Goal: Task Accomplishment & Management: Manage account settings

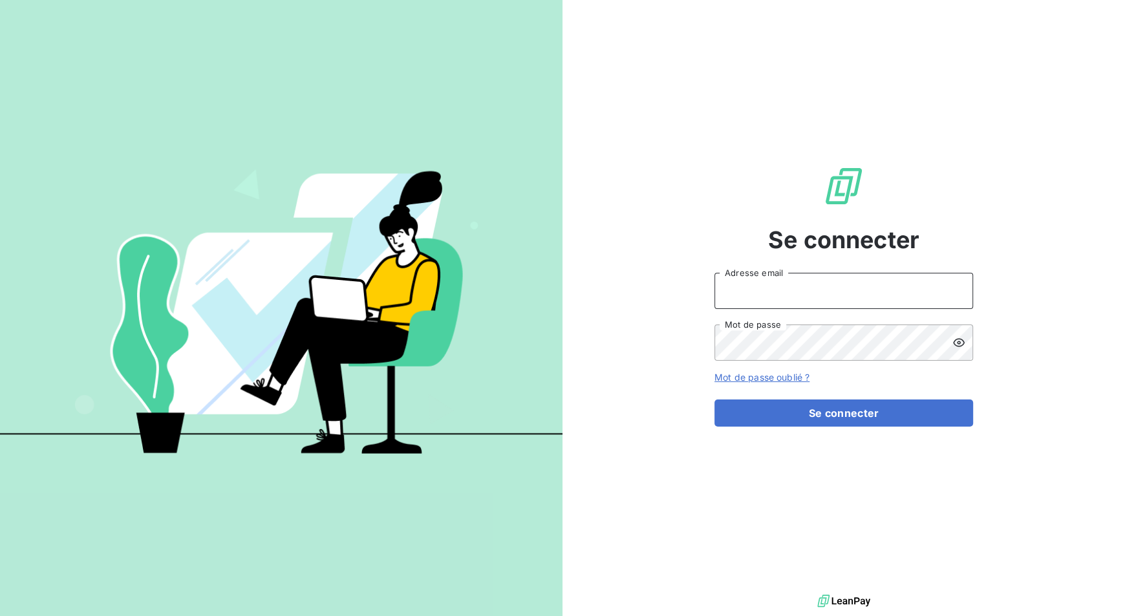
click at [805, 296] on input "Adresse email" at bounding box center [844, 291] width 259 height 36
type input "anthony.cohet@innovorder.fr"
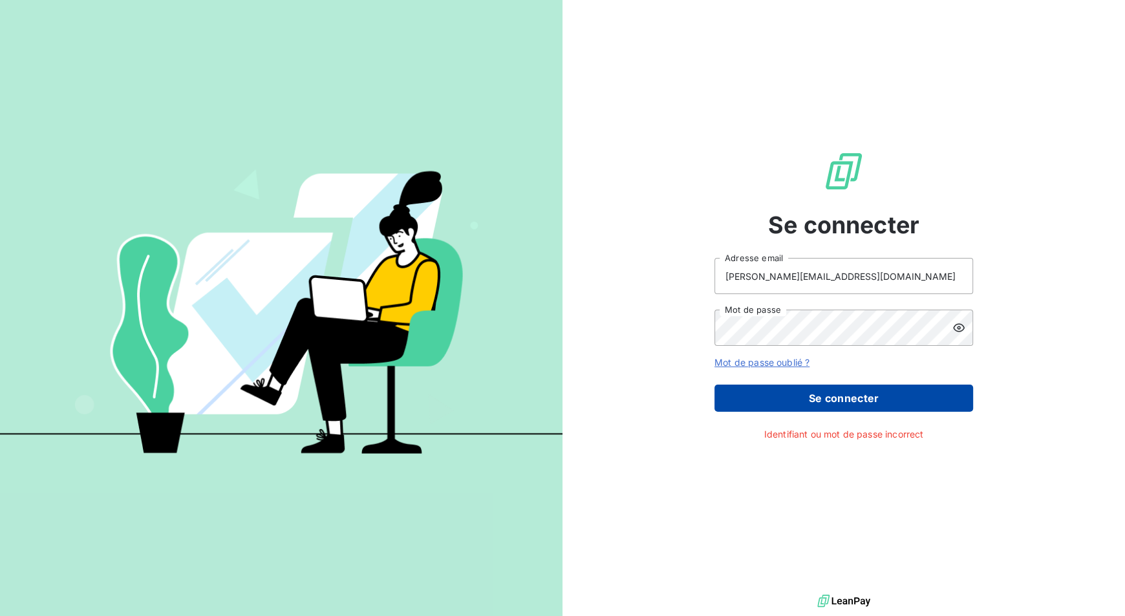
click at [822, 387] on button "Se connecter" at bounding box center [844, 398] width 259 height 27
click at [961, 330] on icon at bounding box center [959, 328] width 12 height 8
click at [837, 401] on button "Se connecter" at bounding box center [844, 398] width 259 height 27
click at [715, 385] on button "Se connecter" at bounding box center [844, 398] width 259 height 27
click at [940, 403] on button "Se connecter" at bounding box center [844, 398] width 259 height 27
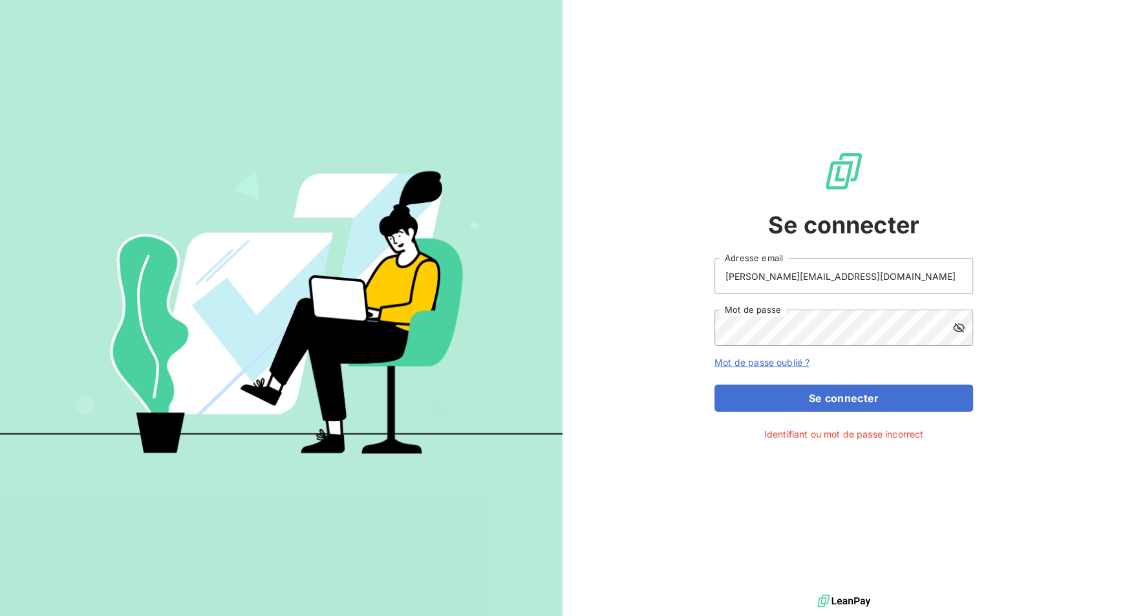
click at [1072, 332] on div "Se connecter anthony.cohet@innovorder.fr Adresse email Mot de passe Mot de pass…" at bounding box center [844, 296] width 563 height 592
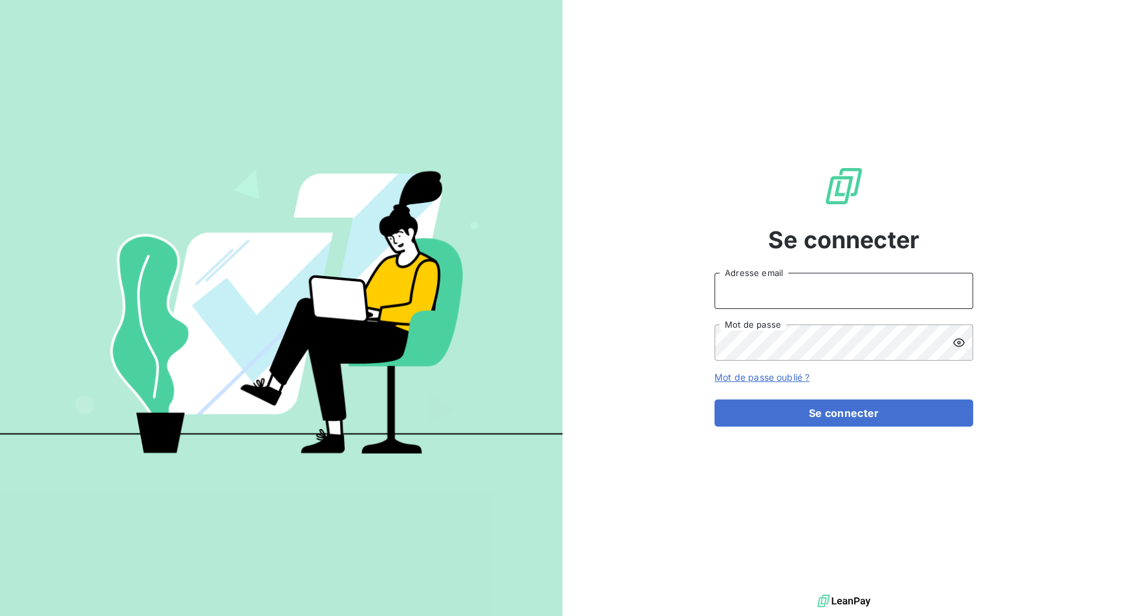
click at [775, 286] on input "Adresse email" at bounding box center [844, 291] width 259 height 36
type input "anthony.cohet@innovorder.fr"
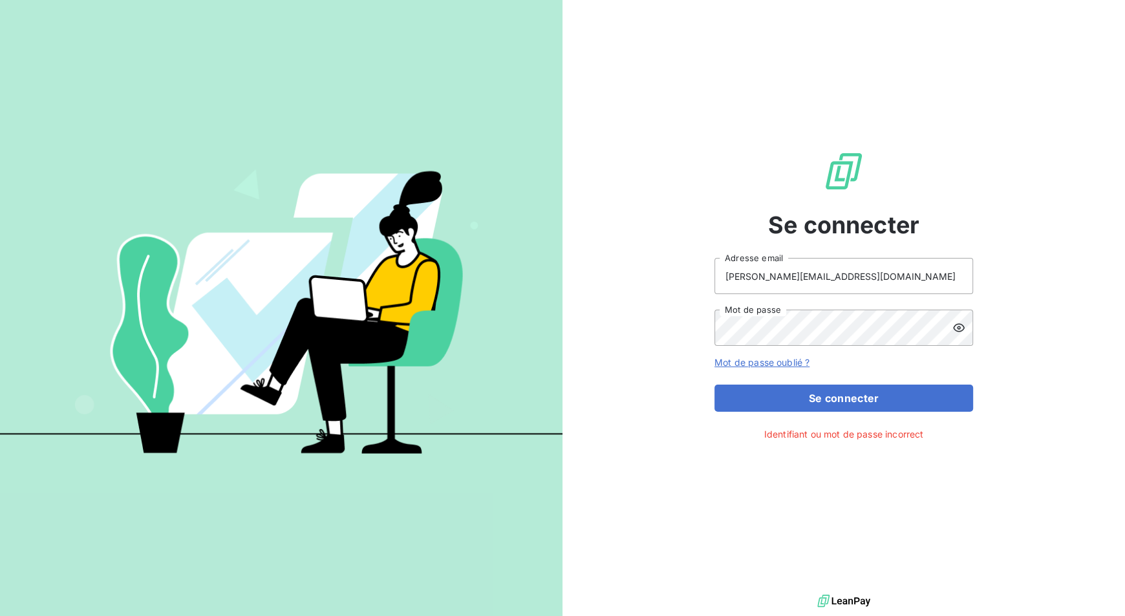
click at [964, 327] on icon at bounding box center [959, 327] width 13 height 13
click at [633, 321] on div "Se connecter anthony.cohet@innovorder.fr Adresse email Mot de passe Mot de pass…" at bounding box center [844, 296] width 563 height 592
click at [781, 395] on button "Se connecter" at bounding box center [844, 398] width 259 height 27
click at [805, 394] on button "Se connecter" at bounding box center [844, 398] width 259 height 27
click at [832, 389] on button "Se connecter" at bounding box center [844, 398] width 259 height 27
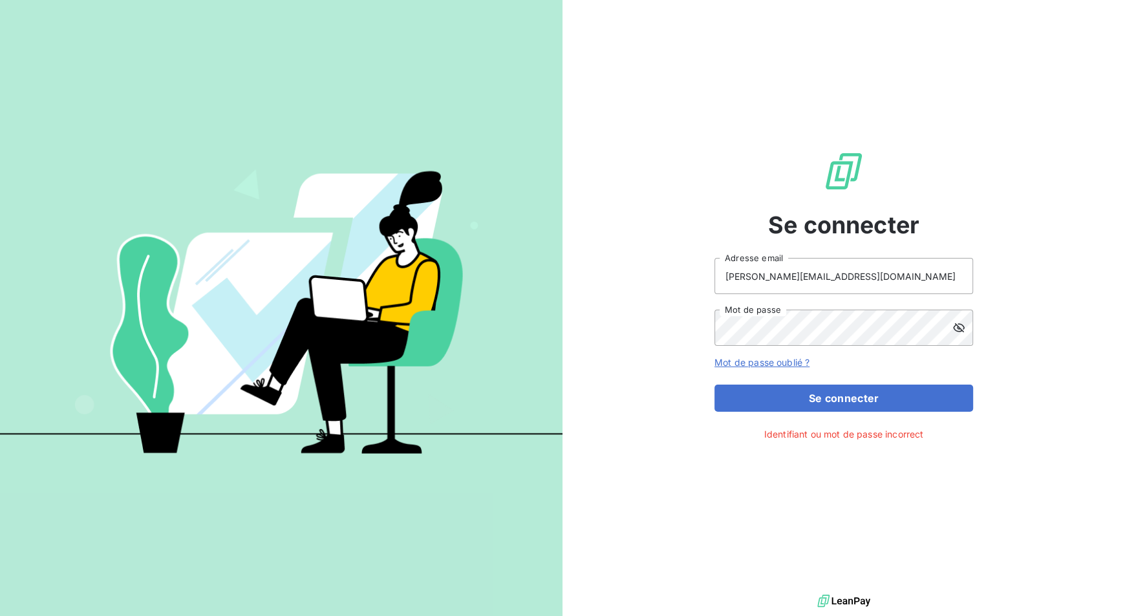
click at [788, 363] on link "Mot de passe oublié ?" at bounding box center [762, 362] width 95 height 11
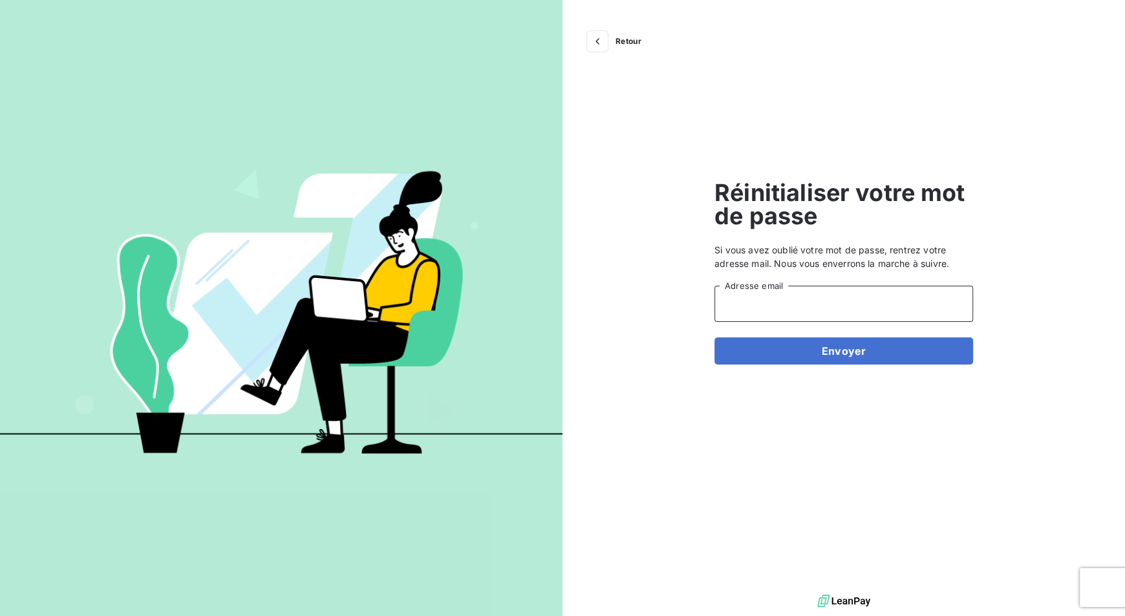
click at [796, 310] on input "Adresse email" at bounding box center [844, 304] width 259 height 36
type input "[PERSON_NAME][EMAIL_ADDRESS][DOMAIN_NAME]"
click at [1057, 229] on div "Retour Réinitialiser votre mot de passe Si vous avez oublié votre mot de passe,…" at bounding box center [844, 296] width 563 height 592
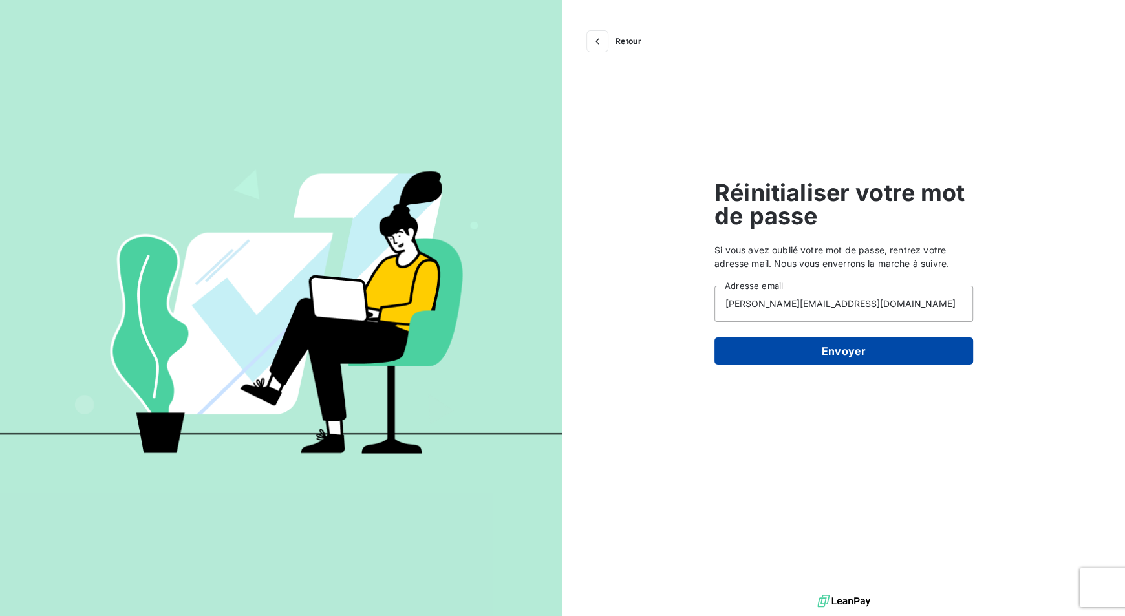
click at [847, 352] on button "Envoyer" at bounding box center [844, 351] width 259 height 27
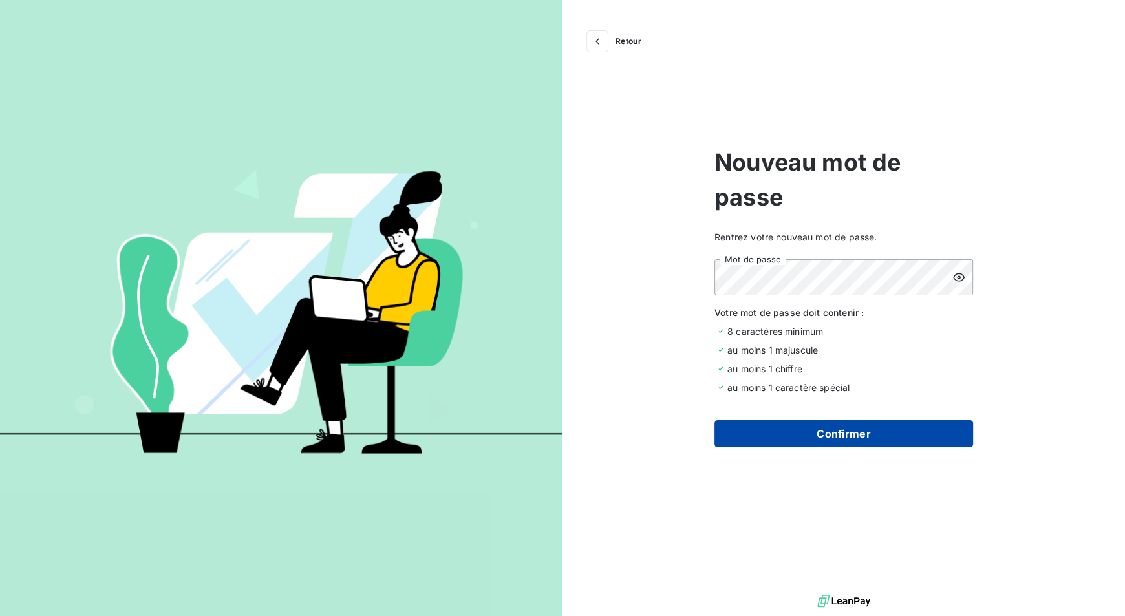
click at [808, 427] on button "Confirmer" at bounding box center [844, 433] width 259 height 27
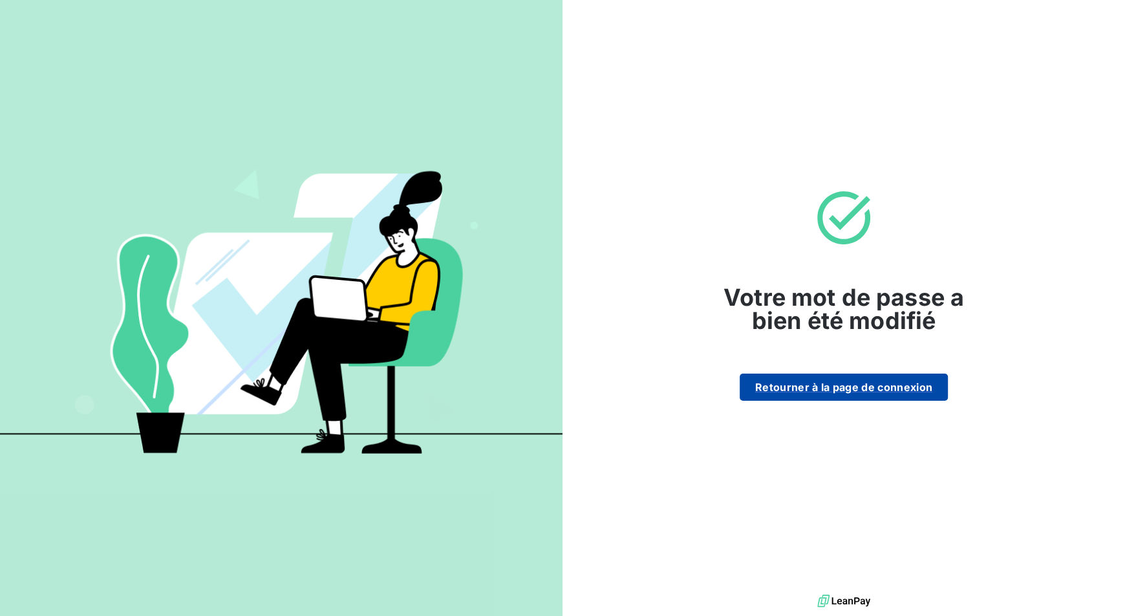
click at [832, 385] on button "Retourner à la page de connexion" at bounding box center [844, 387] width 208 height 27
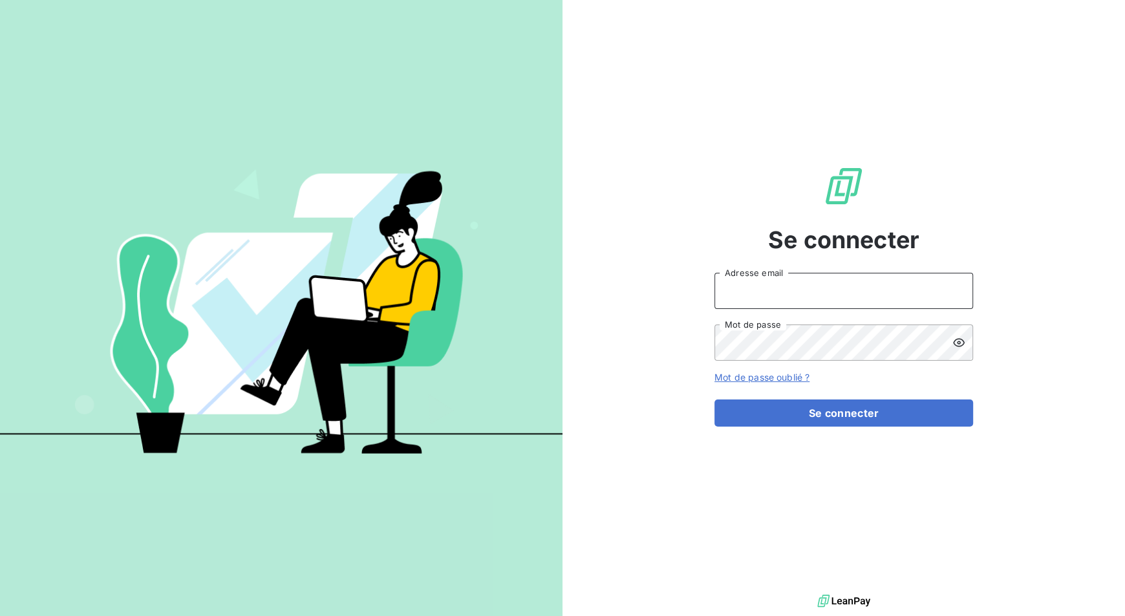
click at [805, 293] on input "Adresse email" at bounding box center [844, 291] width 259 height 36
type input "[PERSON_NAME][EMAIL_ADDRESS][DOMAIN_NAME]"
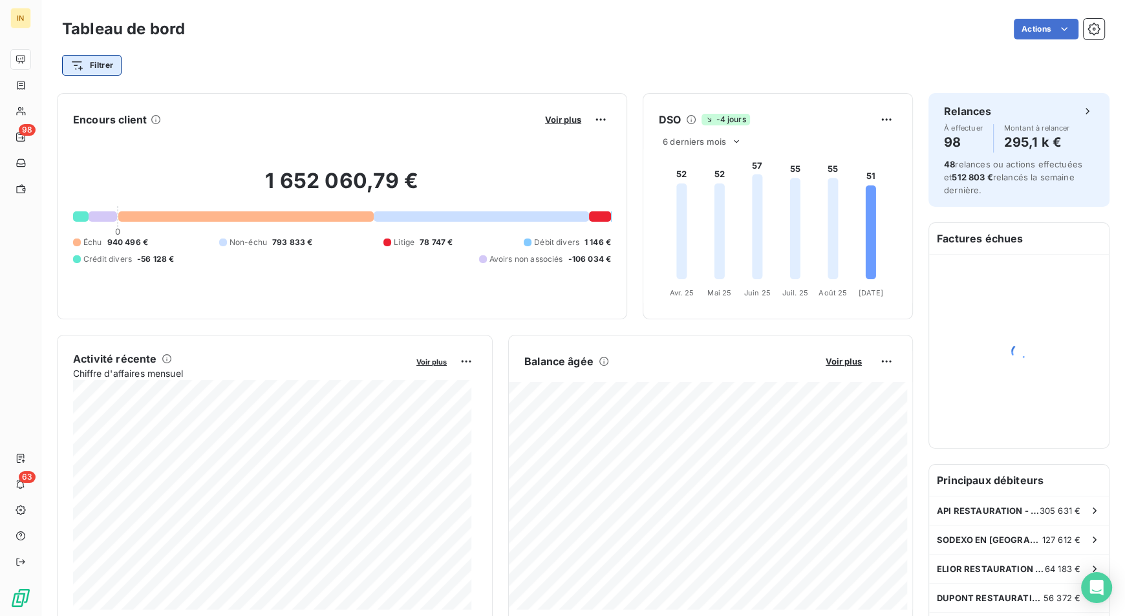
click at [106, 71] on html "IN 98 63 Tableau de bord Actions Filtrer Encours client Voir plus 1 652 060,79 …" at bounding box center [562, 308] width 1125 height 616
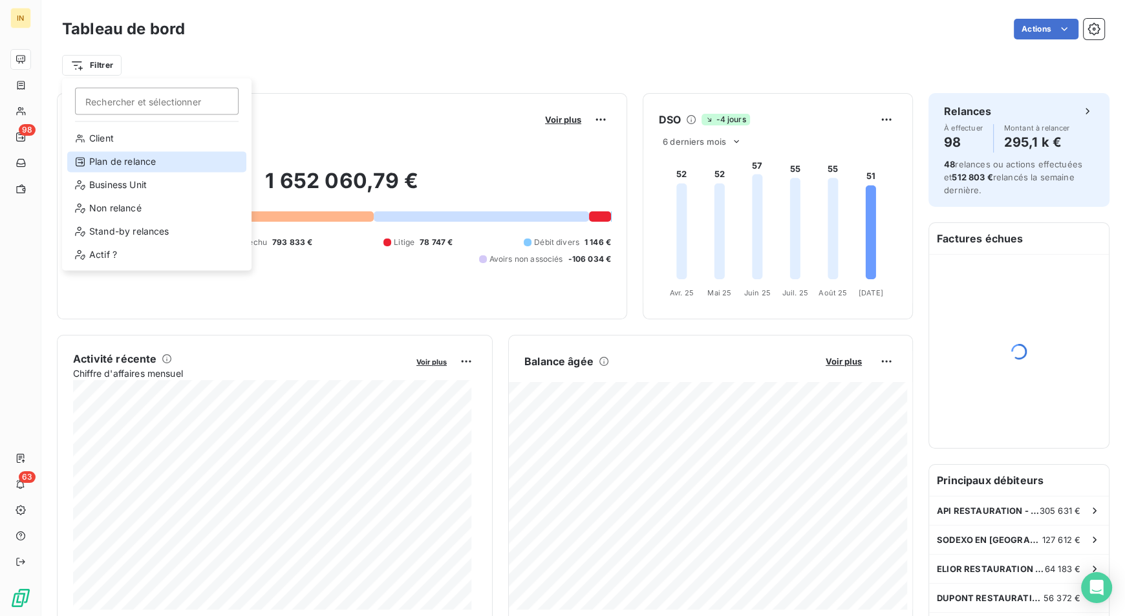
click at [142, 159] on div "Plan de relance" at bounding box center [156, 161] width 179 height 21
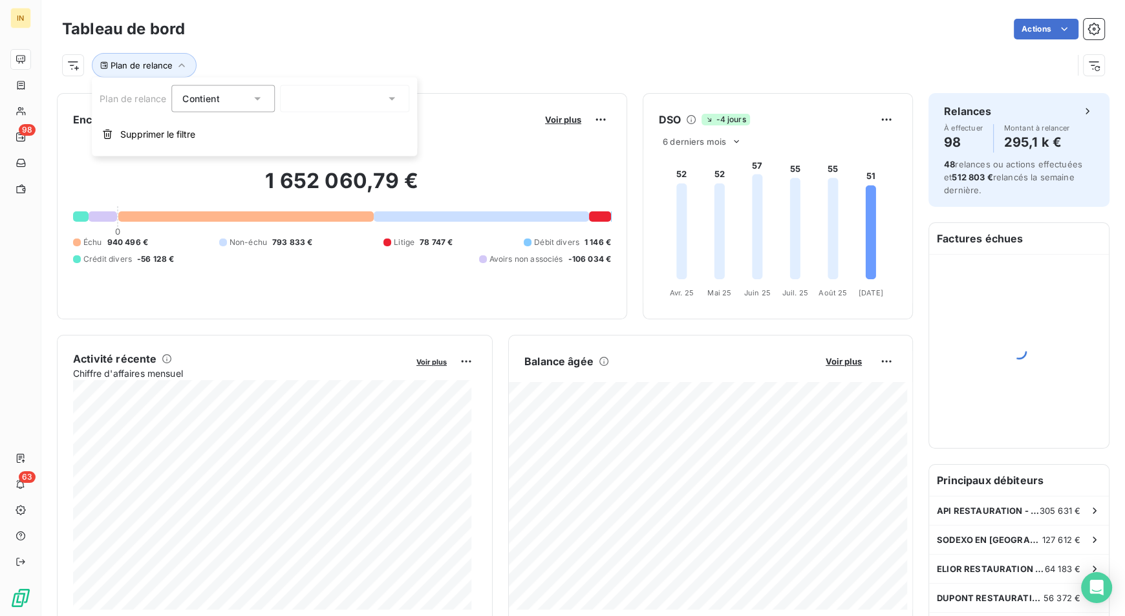
click at [222, 97] on div "Contient" at bounding box center [216, 99] width 69 height 18
click at [241, 105] on div "Contient" at bounding box center [216, 99] width 69 height 18
click at [310, 96] on div at bounding box center [344, 98] width 129 height 27
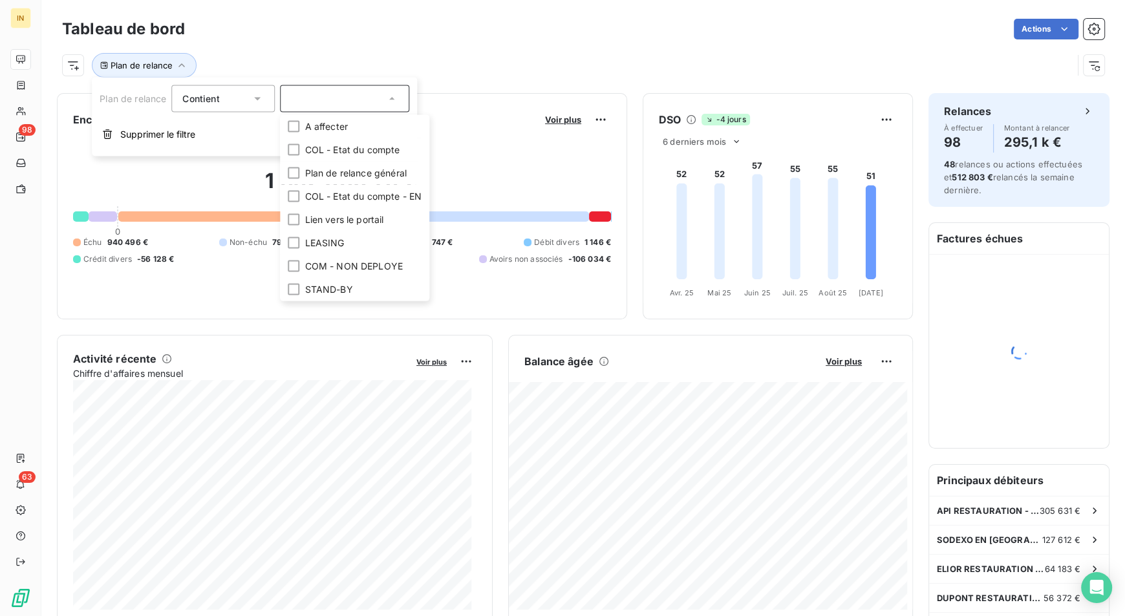
click at [243, 101] on div "Contient" at bounding box center [216, 99] width 69 height 18
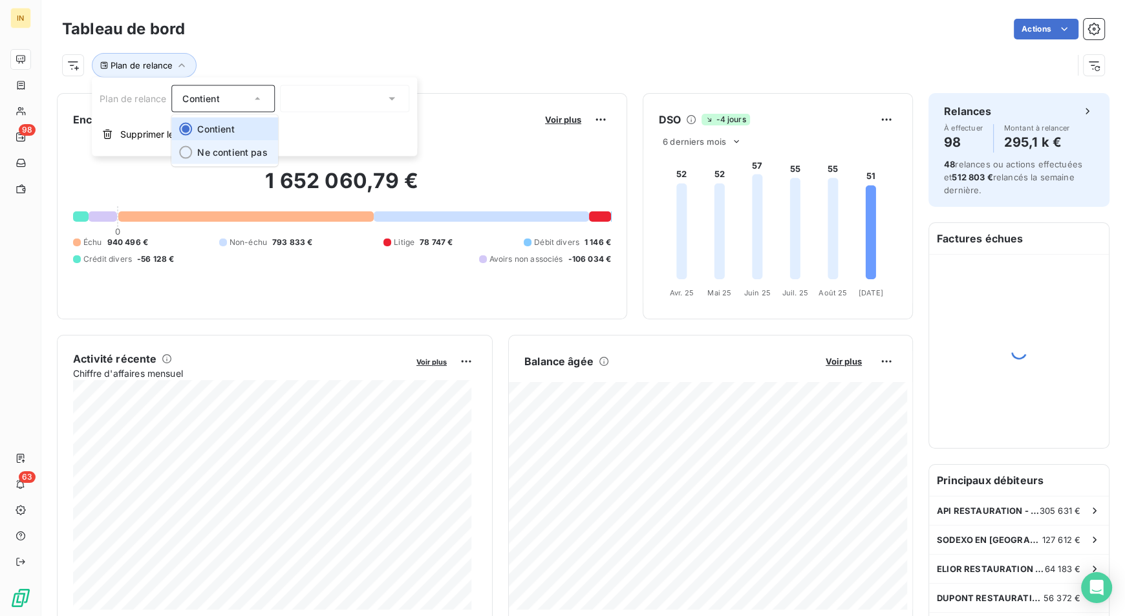
click at [235, 148] on span "Ne contient pas" at bounding box center [232, 152] width 70 height 11
click at [340, 100] on div at bounding box center [344, 98] width 129 height 27
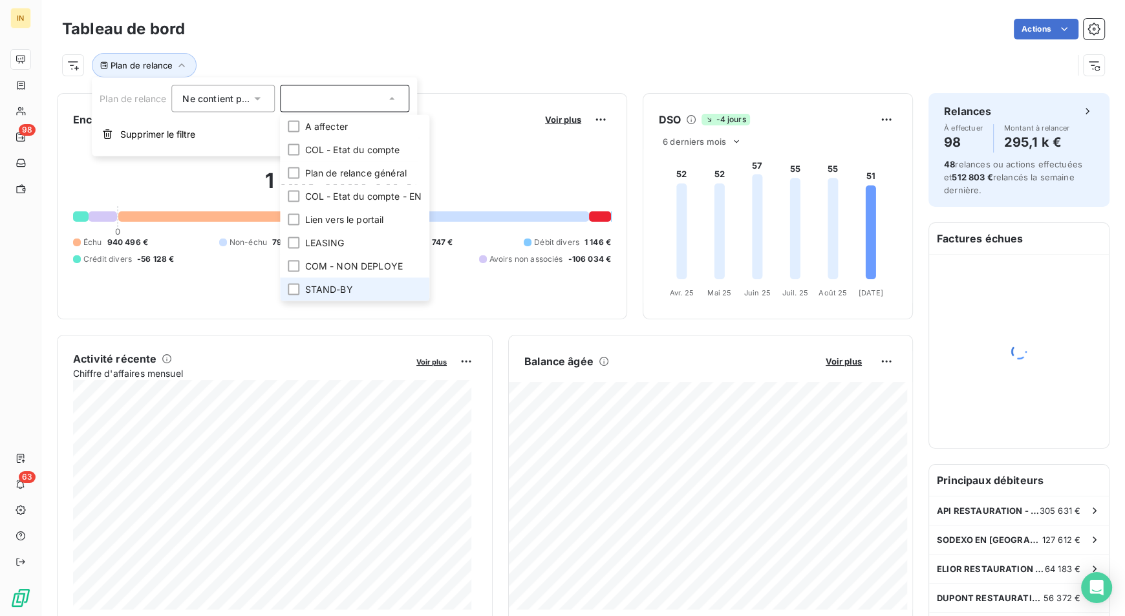
click at [347, 285] on span "STAND-BY" at bounding box center [329, 289] width 48 height 13
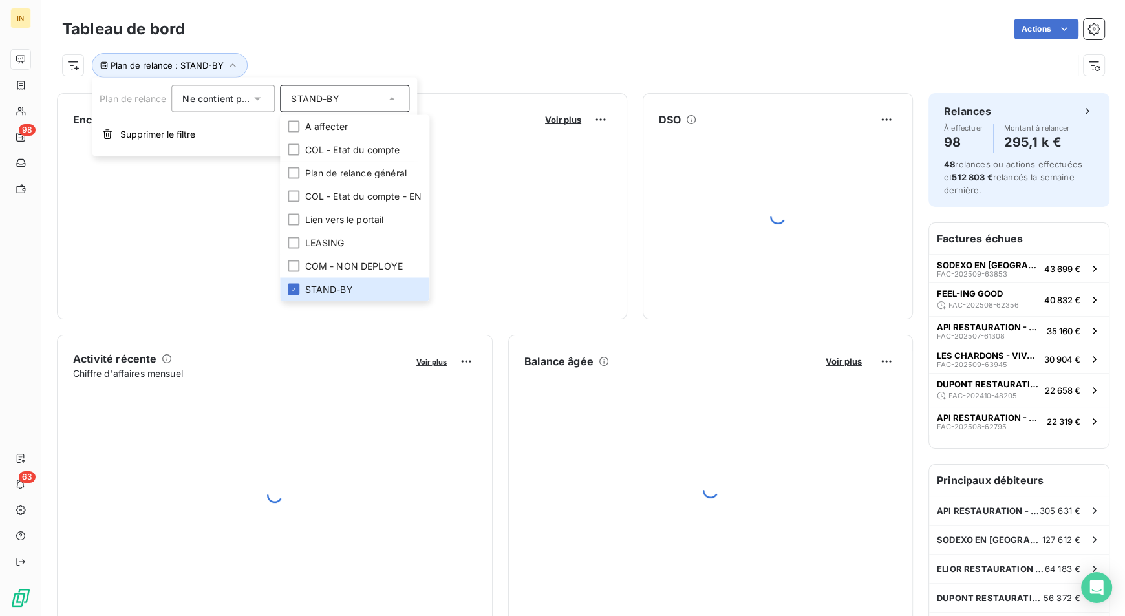
click at [428, 51] on div "Plan de relance : STAND-BY" at bounding box center [583, 60] width 1043 height 35
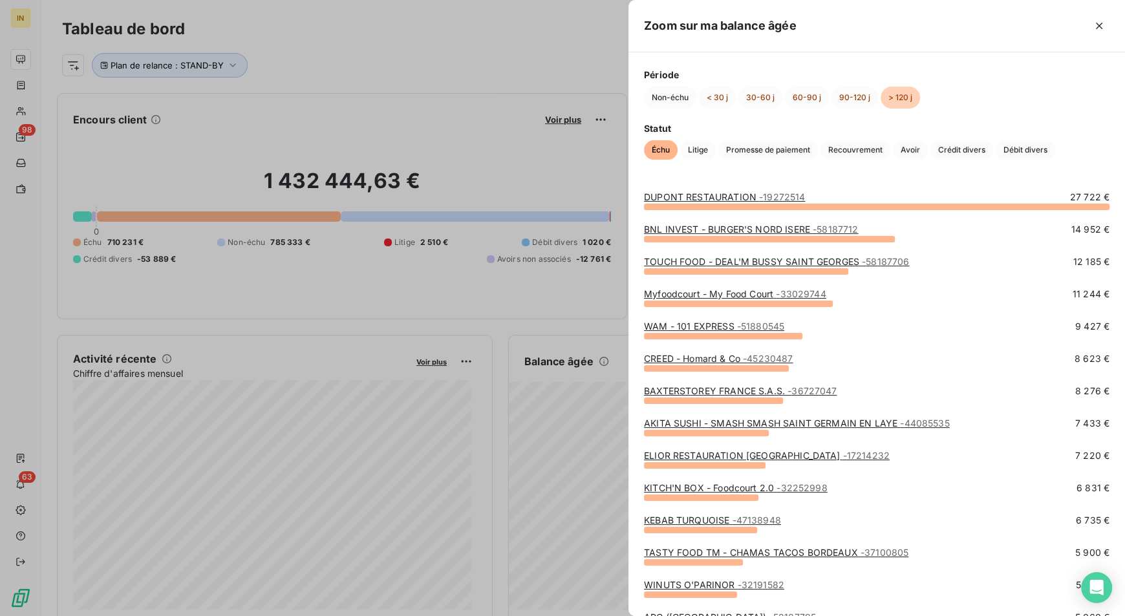
click at [453, 174] on div at bounding box center [562, 308] width 1125 height 616
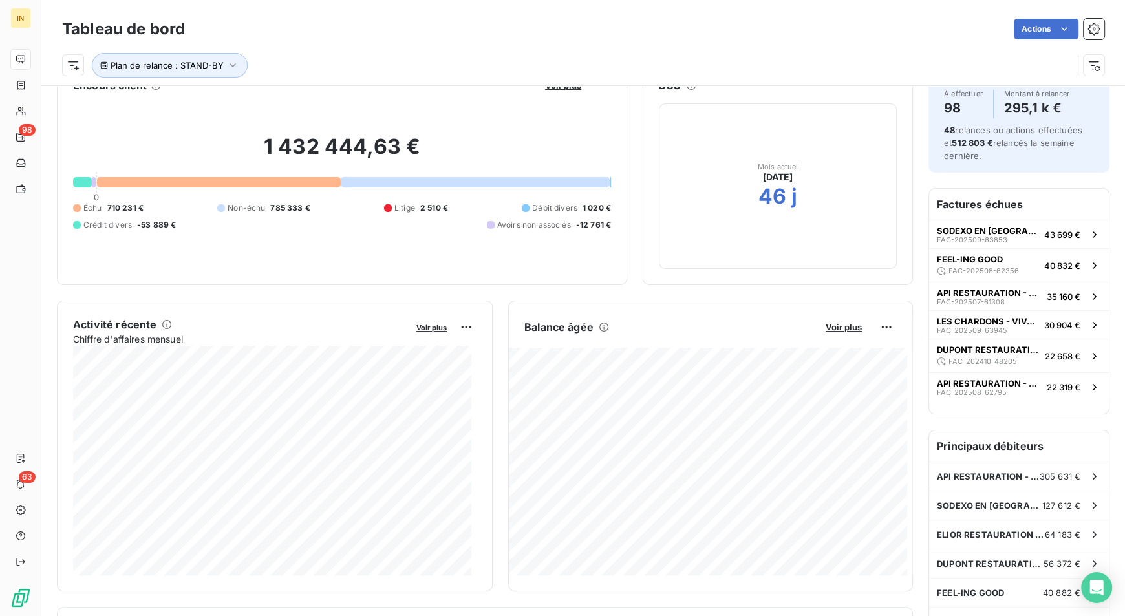
scroll to position [36, 0]
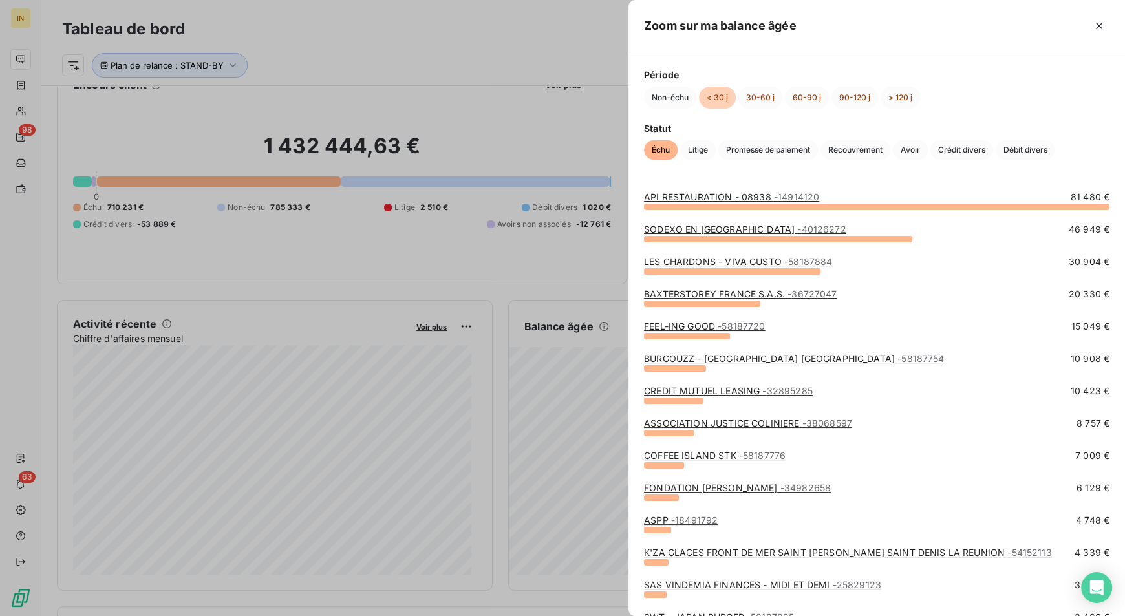
click at [496, 330] on div at bounding box center [562, 308] width 1125 height 616
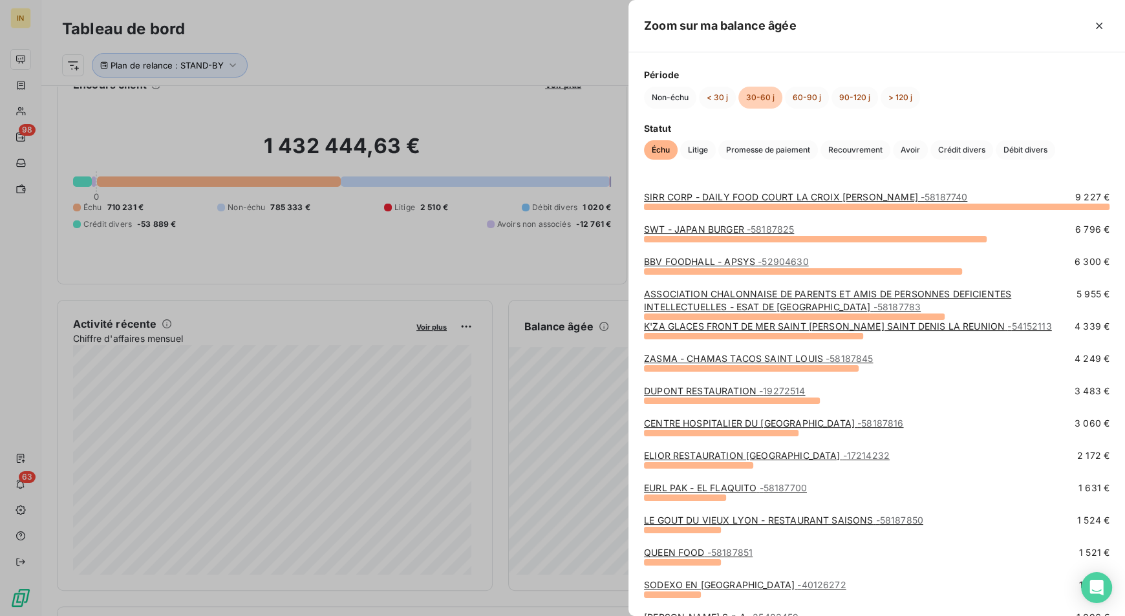
click at [516, 347] on div at bounding box center [562, 308] width 1125 height 616
